Goal: Information Seeking & Learning: Learn about a topic

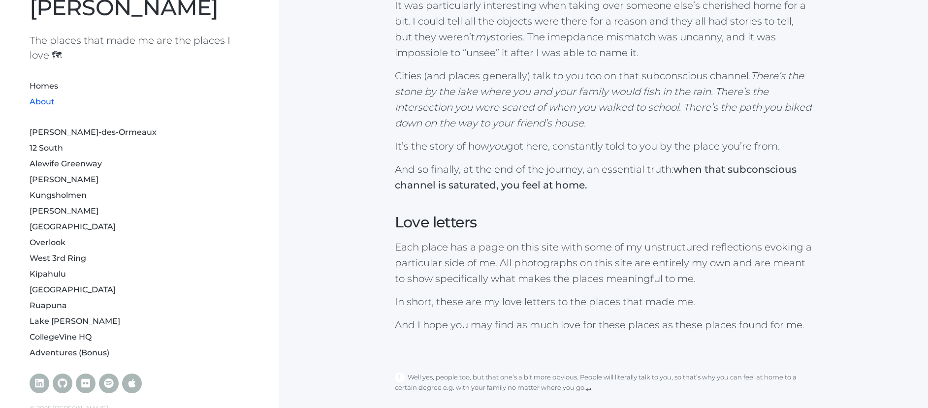
scroll to position [39, 0]
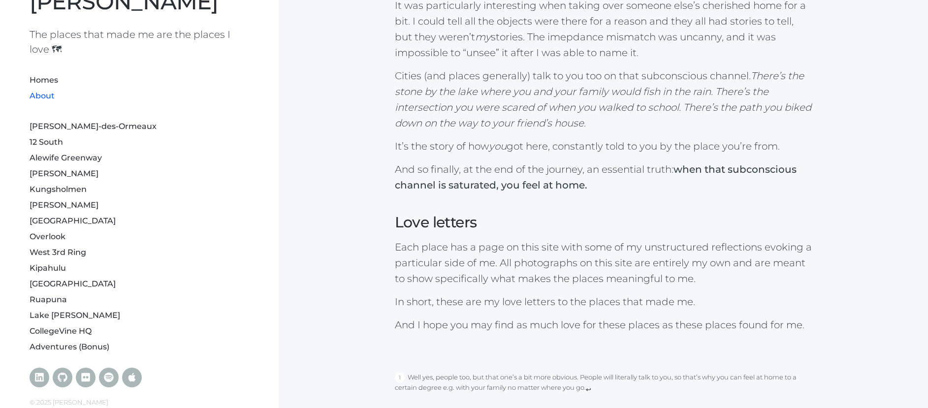
click at [47, 96] on link "About" at bounding box center [42, 95] width 25 height 9
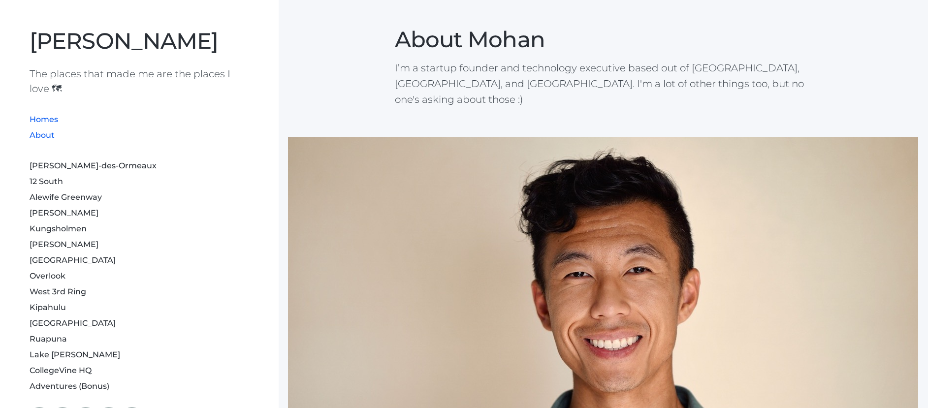
click at [38, 119] on link "Homes" at bounding box center [44, 119] width 29 height 9
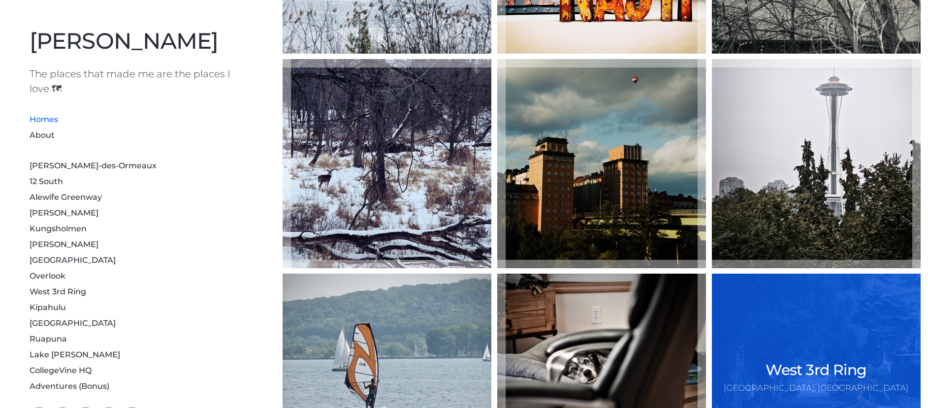
scroll to position [338, 0]
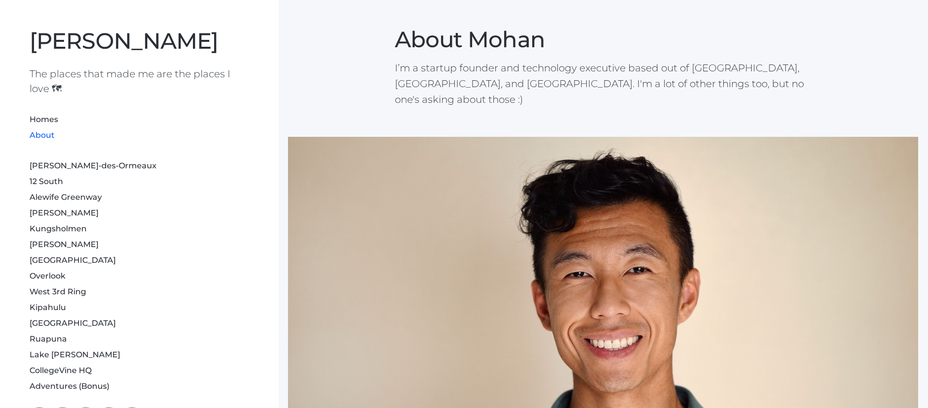
scroll to position [10, 0]
